Goal: Understand process/instructions: Learn how to perform a task or action

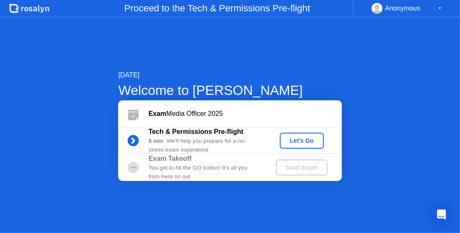
click at [440, 8] on div "▼" at bounding box center [440, 8] width 4 height 11
click at [386, 8] on div "Anonymous" at bounding box center [403, 8] width 36 height 11
drag, startPoint x: 386, startPoint y: 8, endPoint x: 299, endPoint y: 147, distance: 163.3
click at [299, 147] on app-layout-with-header ".st0{fill:#f0f8ff;} .st1{fill:#d4e3ff;} .st2{fill:#b4c2ff;} background Proceed …" at bounding box center [230, 116] width 460 height 233
click at [299, 147] on button "Let's Go" at bounding box center [302, 140] width 44 height 16
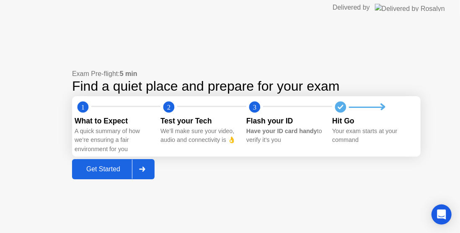
click at [123, 169] on div "Get Started" at bounding box center [103, 169] width 57 height 8
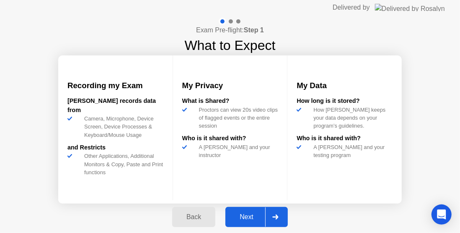
click at [244, 214] on div "Next" at bounding box center [246, 217] width 37 height 8
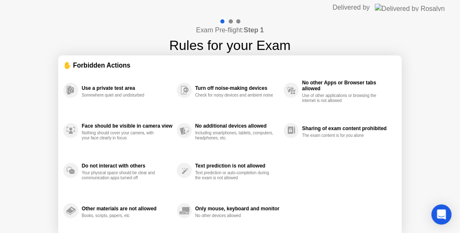
drag, startPoint x: 377, startPoint y: 26, endPoint x: 242, endPoint y: 147, distance: 181.2
click at [293, 161] on div "Exam Pre-flight: Step 1 Rules for your Exam ✋ Forbidden Actions Use a private t…" at bounding box center [230, 140] width 460 height 250
click at [212, 170] on div "Text prediction or auto-completion during the exam is not allowed" at bounding box center [234, 175] width 79 height 10
drag, startPoint x: 212, startPoint y: 170, endPoint x: 207, endPoint y: 171, distance: 5.1
click at [207, 171] on div "Text prediction or auto-completion during the exam is not allowed" at bounding box center [234, 175] width 79 height 10
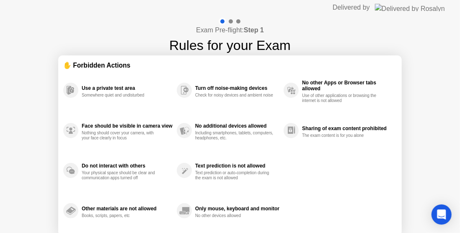
click at [81, 216] on div "Other materials are not allowed Books, scripts, papers, etc" at bounding box center [120, 210] width 114 height 40
